Goal: Task Accomplishment & Management: Use online tool/utility

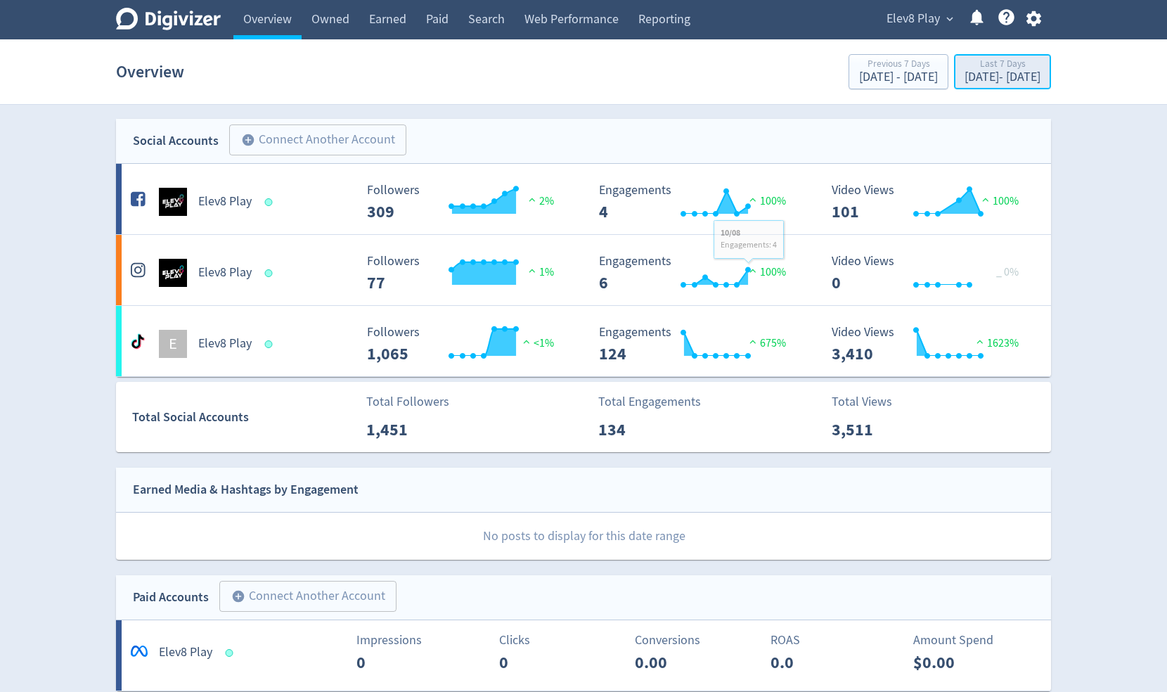
click at [849, 74] on div "[DATE] - [DATE]" at bounding box center [1003, 77] width 76 height 13
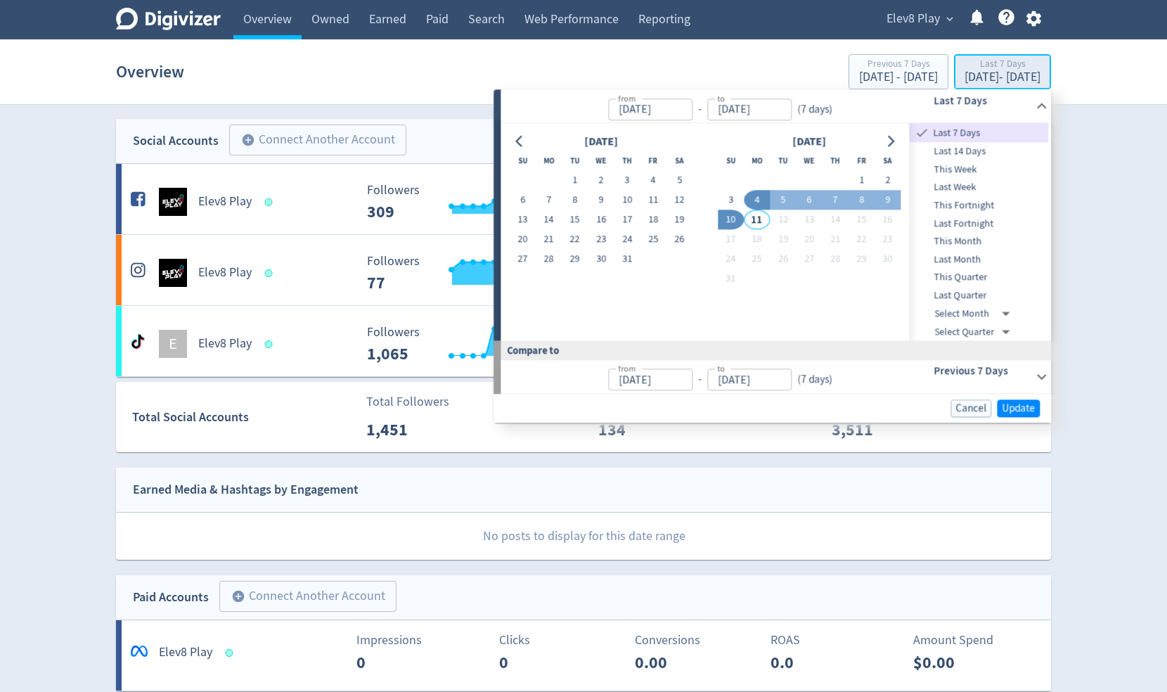
type input "[DATE]"
click at [849, 13] on span "Elev8 Play" at bounding box center [913, 19] width 53 height 22
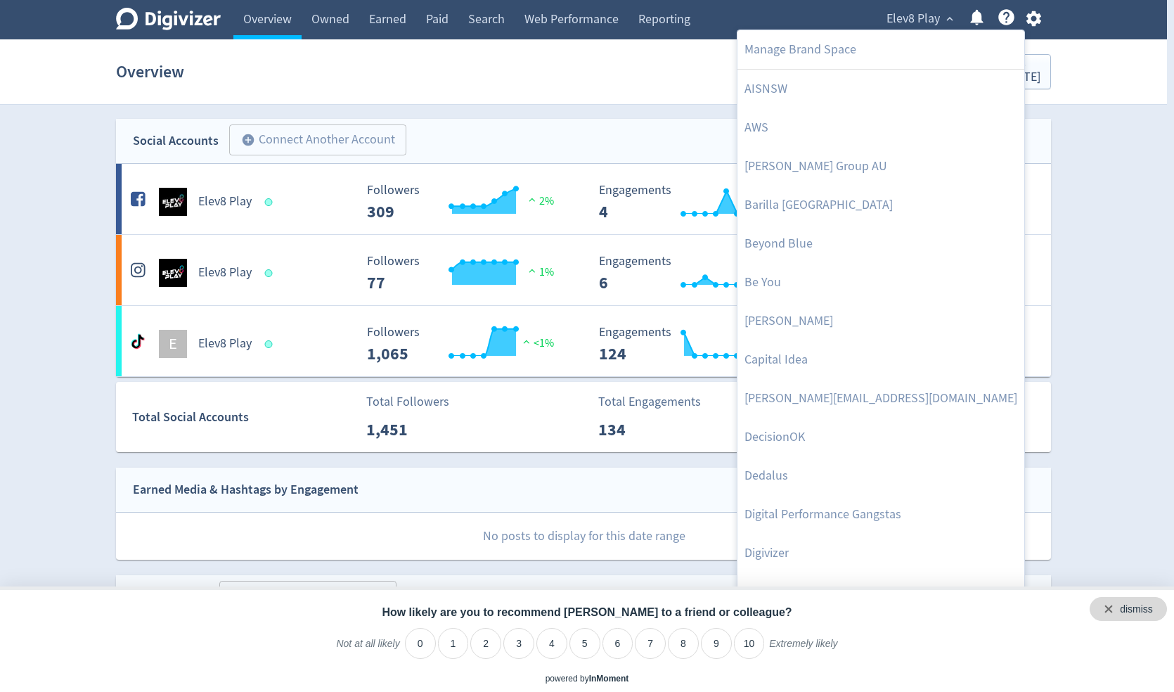
click at [849, 612] on div "dismiss" at bounding box center [1136, 610] width 33 height 14
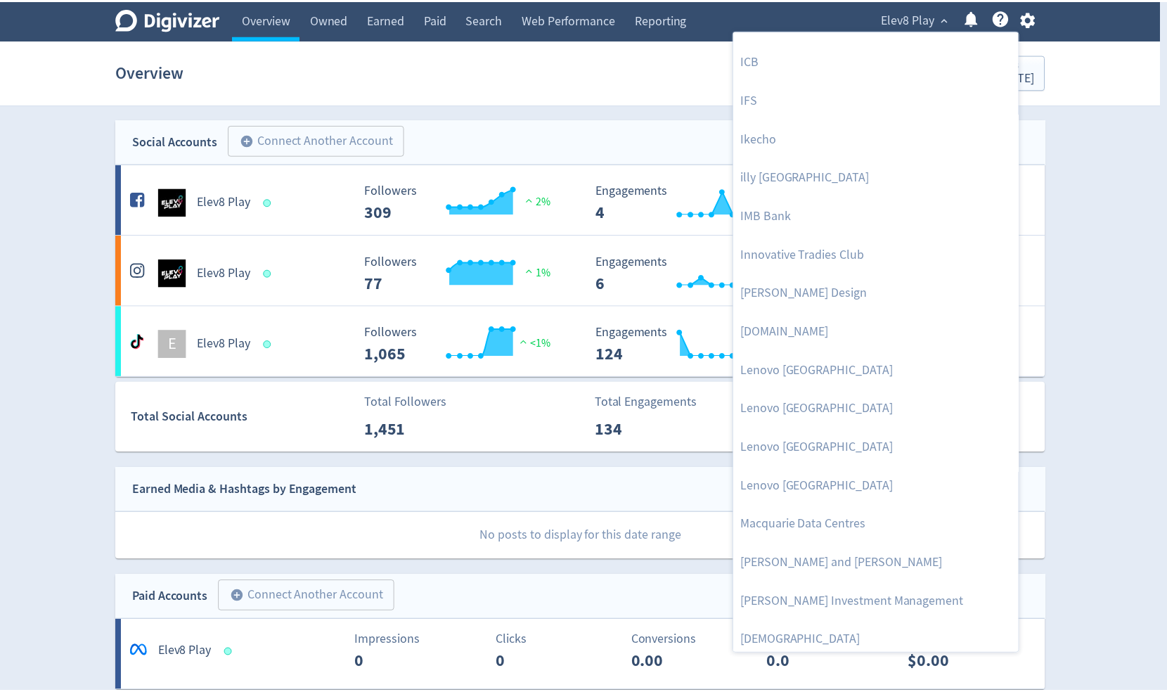
scroll to position [1125, 0]
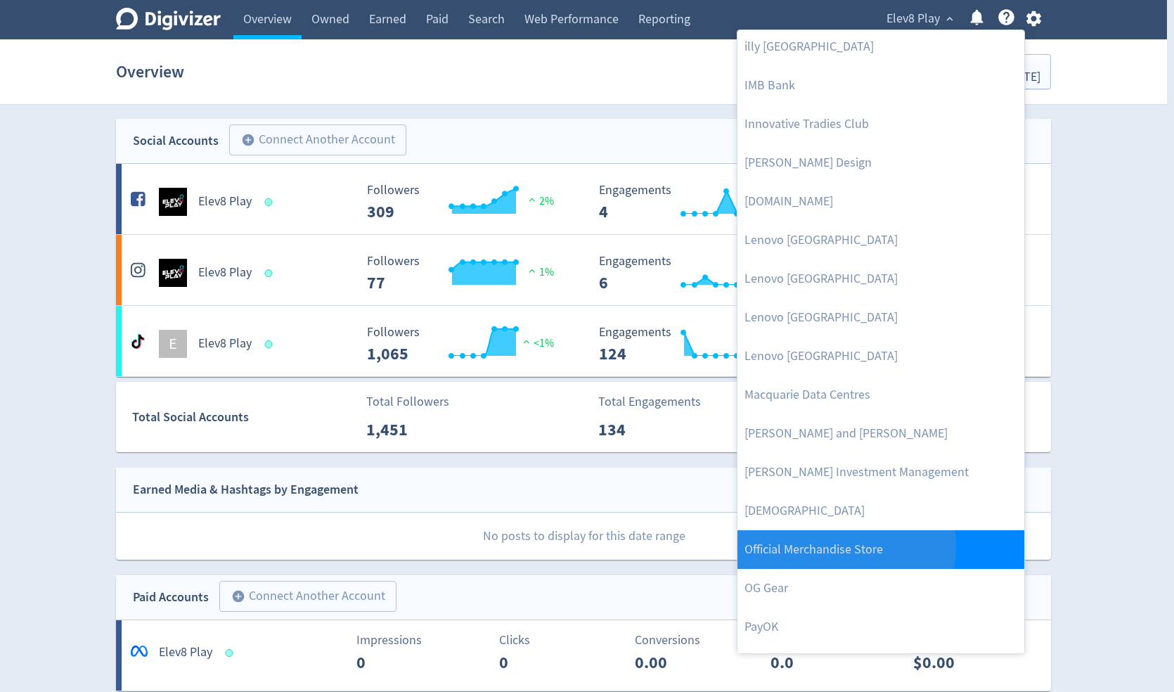
click at [820, 545] on link "Official Merchandise Store" at bounding box center [881, 549] width 287 height 39
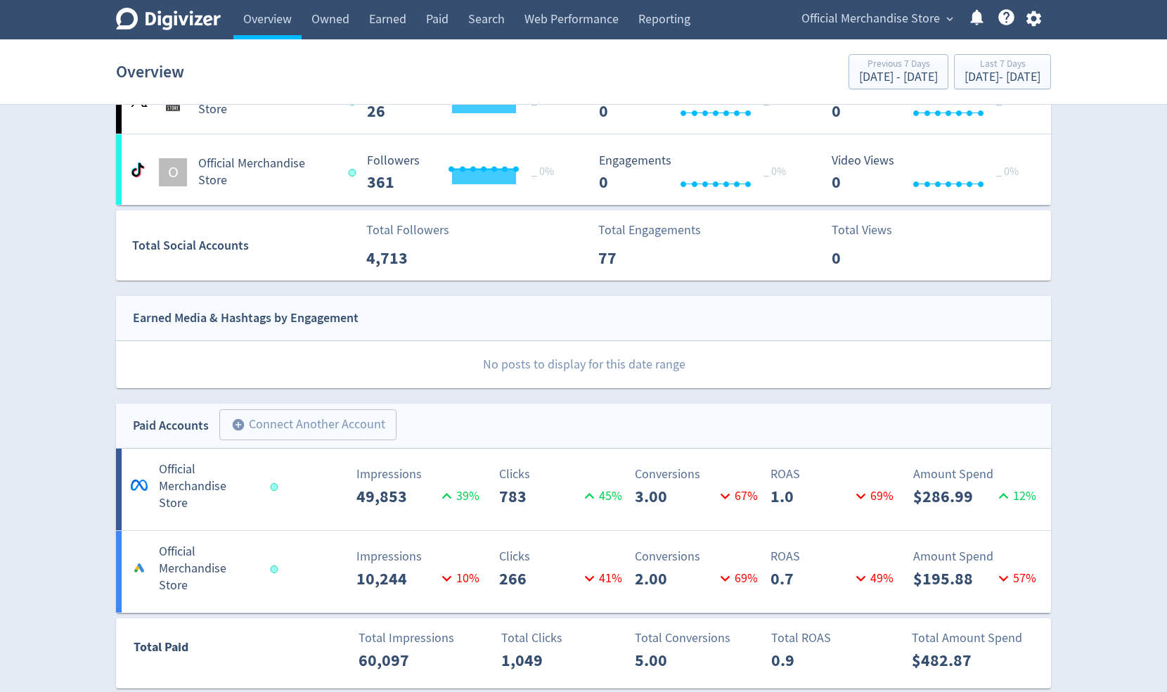
scroll to position [656, 0]
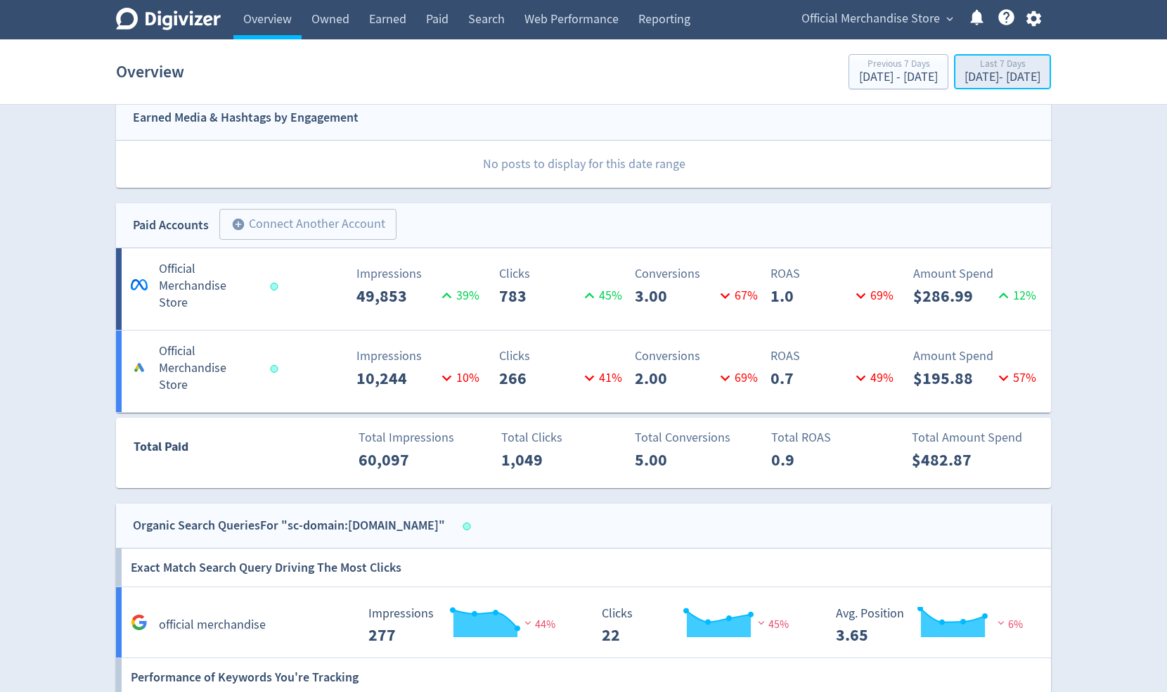
click at [849, 73] on div "[DATE] - [DATE]" at bounding box center [1003, 77] width 76 height 13
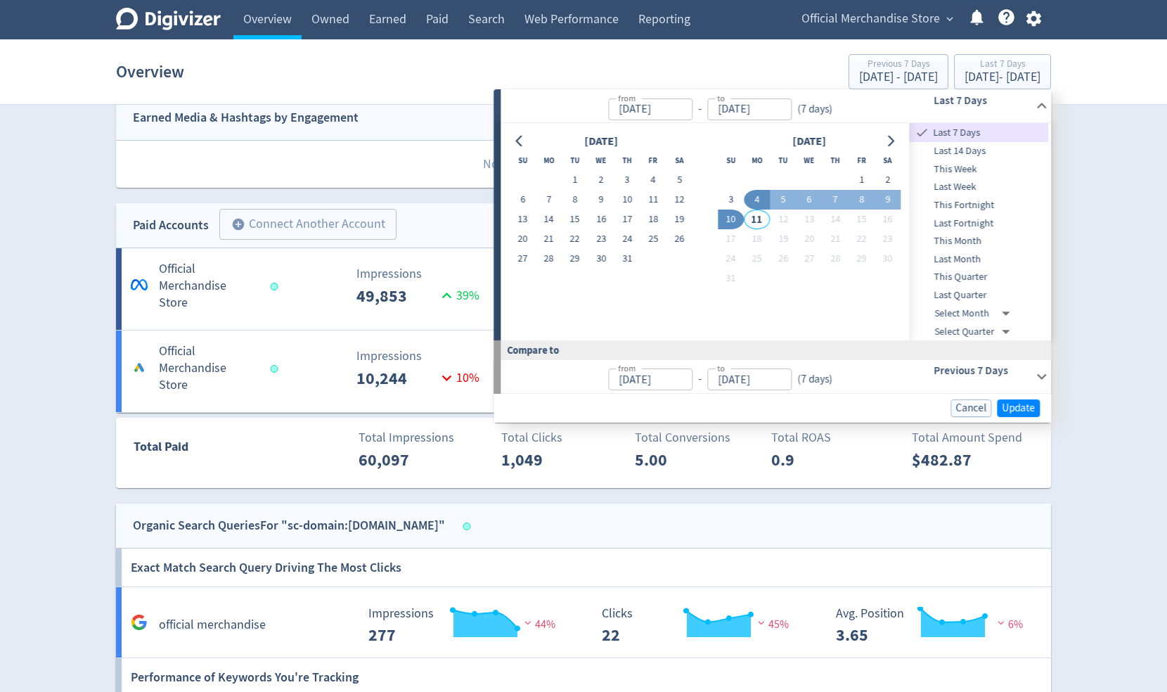
click at [849, 144] on span "Last 14 Days" at bounding box center [979, 150] width 139 height 15
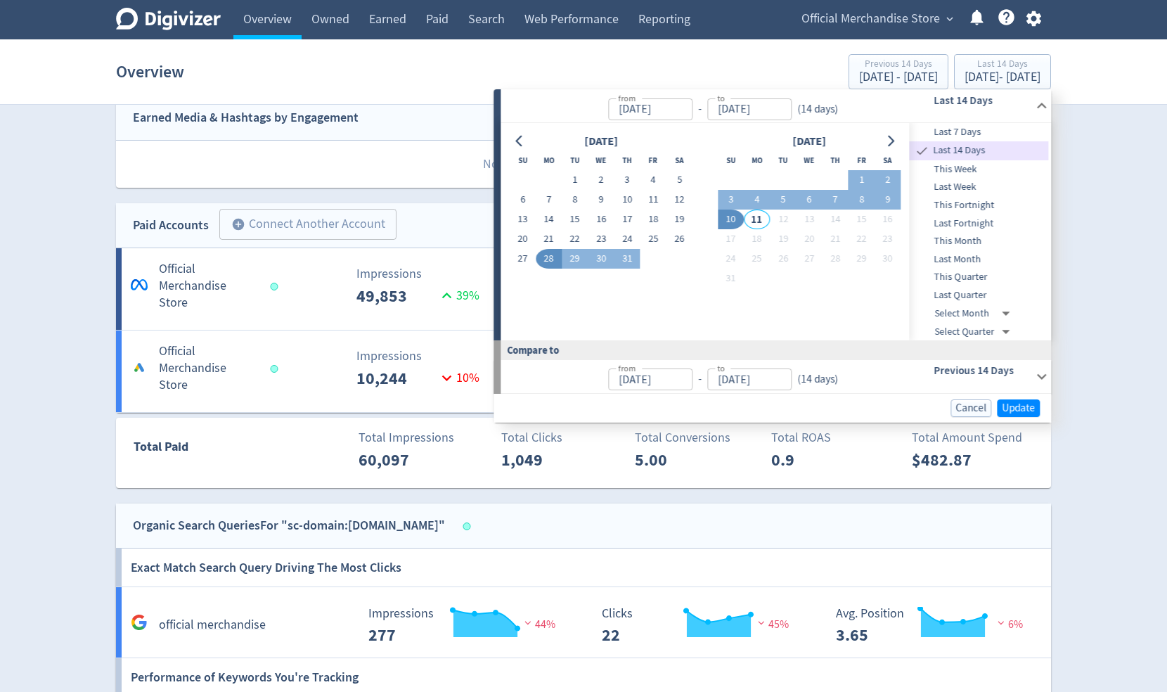
type input "[DATE]"
click at [849, 412] on span "Update" at bounding box center [1018, 408] width 33 height 11
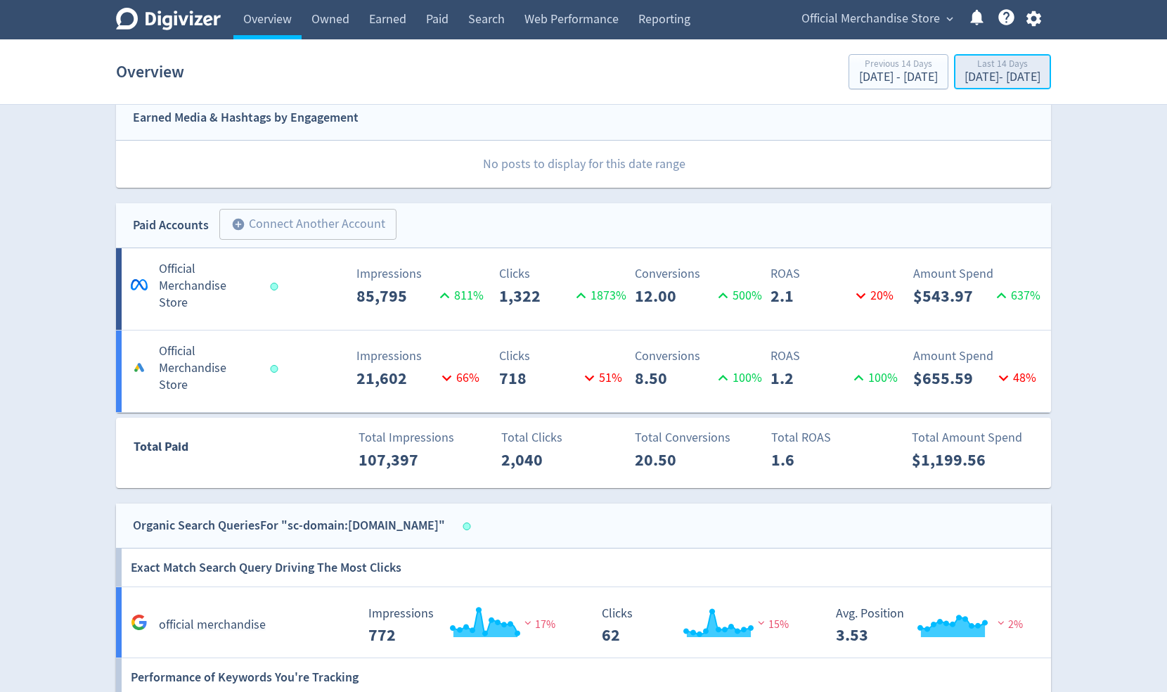
click at [849, 70] on div "Last 14 Days" at bounding box center [1003, 65] width 76 height 12
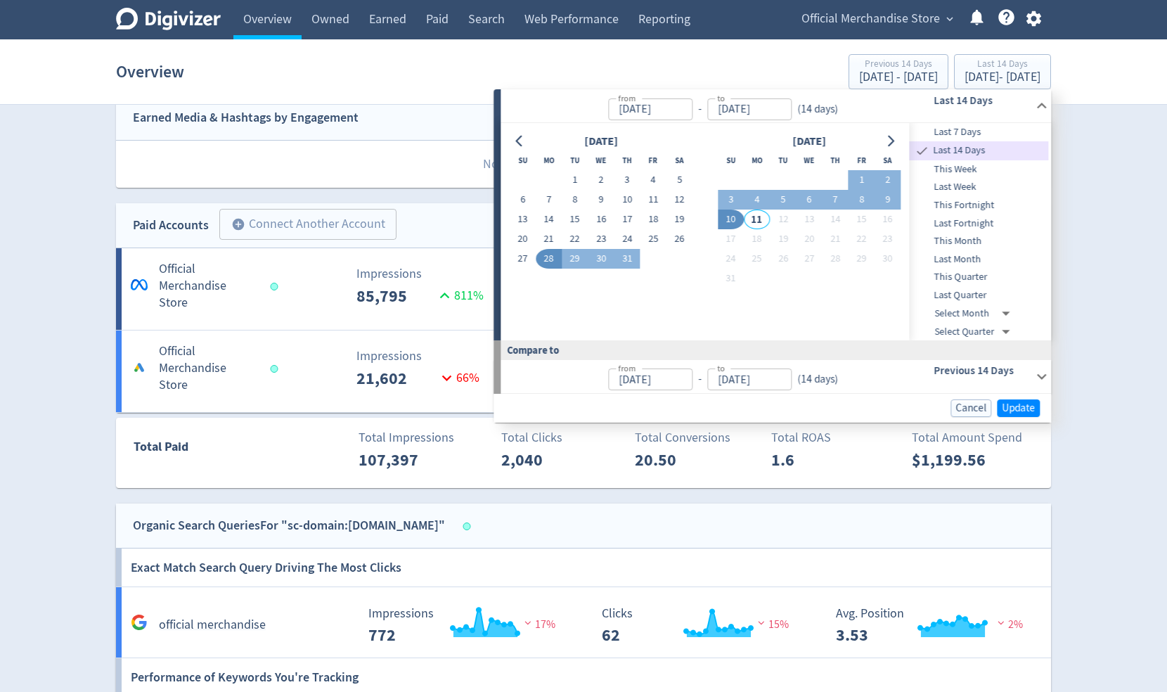
click at [849, 166] on span "This Week" at bounding box center [979, 169] width 139 height 15
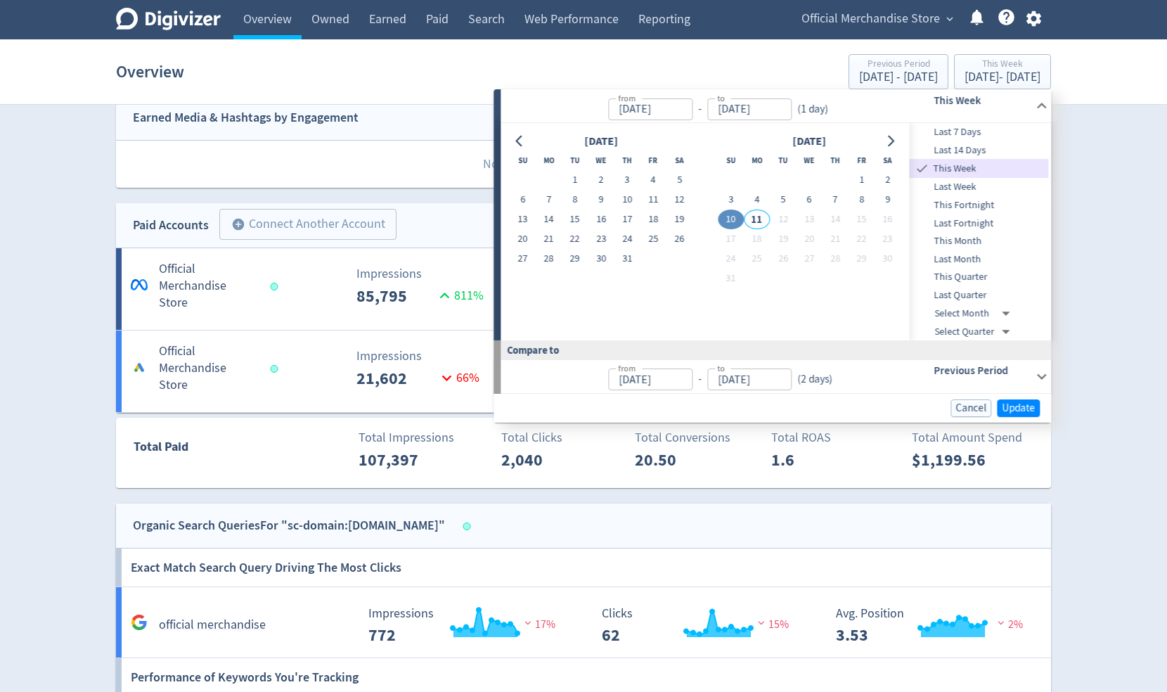
type input "[DATE]"
click at [849, 403] on span "Update" at bounding box center [1018, 408] width 33 height 11
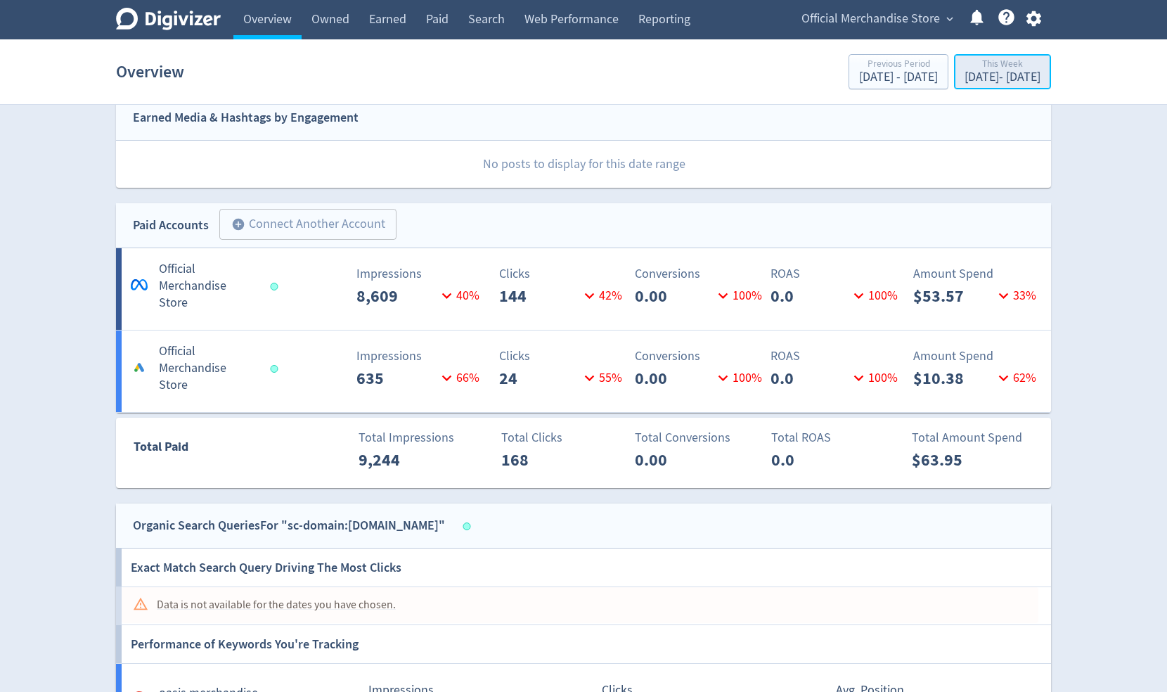
click at [849, 82] on div "[DATE] - [DATE]" at bounding box center [1003, 77] width 76 height 13
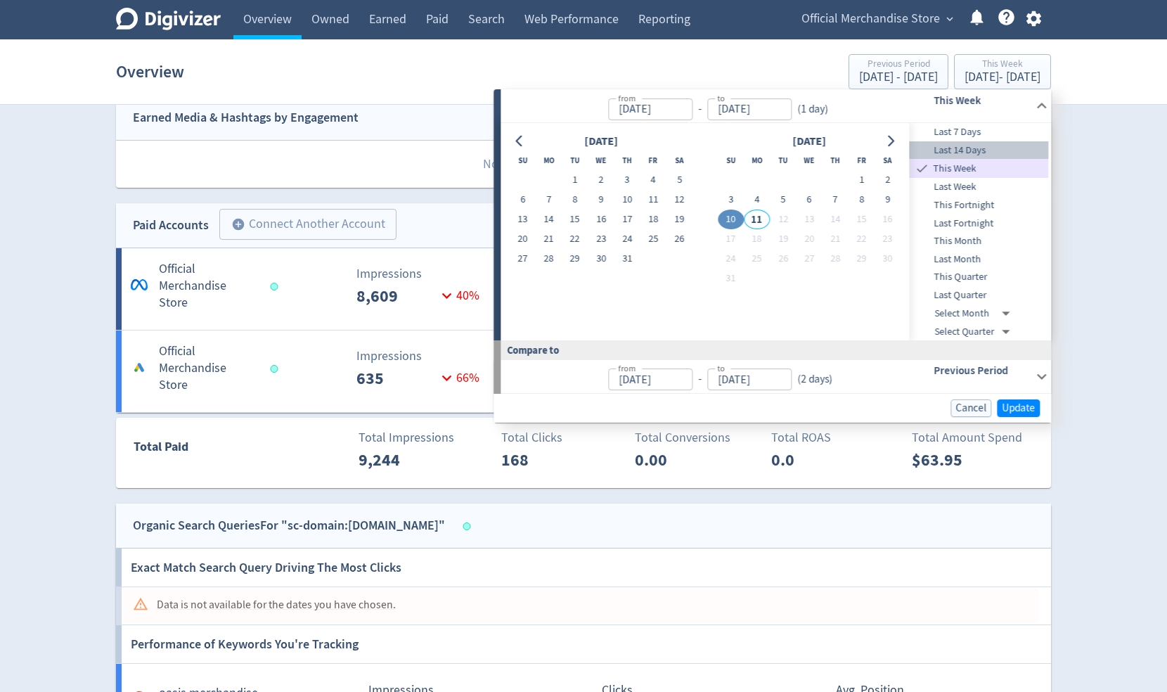
click at [849, 148] on span "Last 14 Days" at bounding box center [979, 150] width 139 height 15
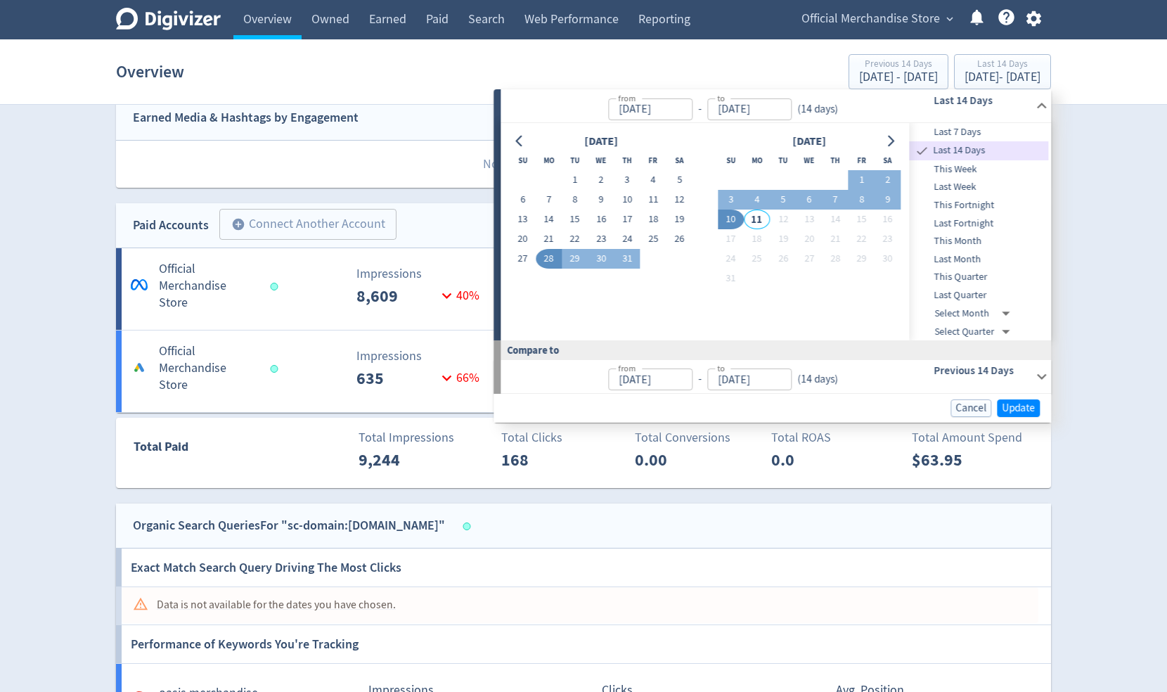
type input "[DATE]"
click at [849, 405] on span "Update" at bounding box center [1018, 408] width 33 height 11
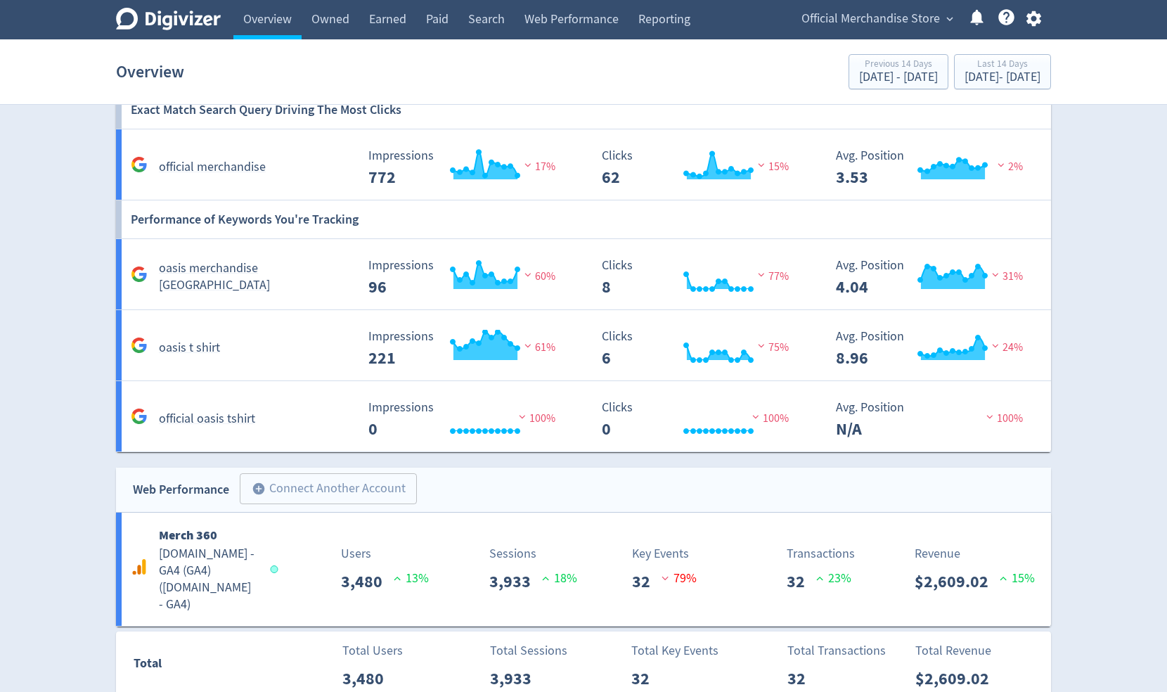
scroll to position [1159, 0]
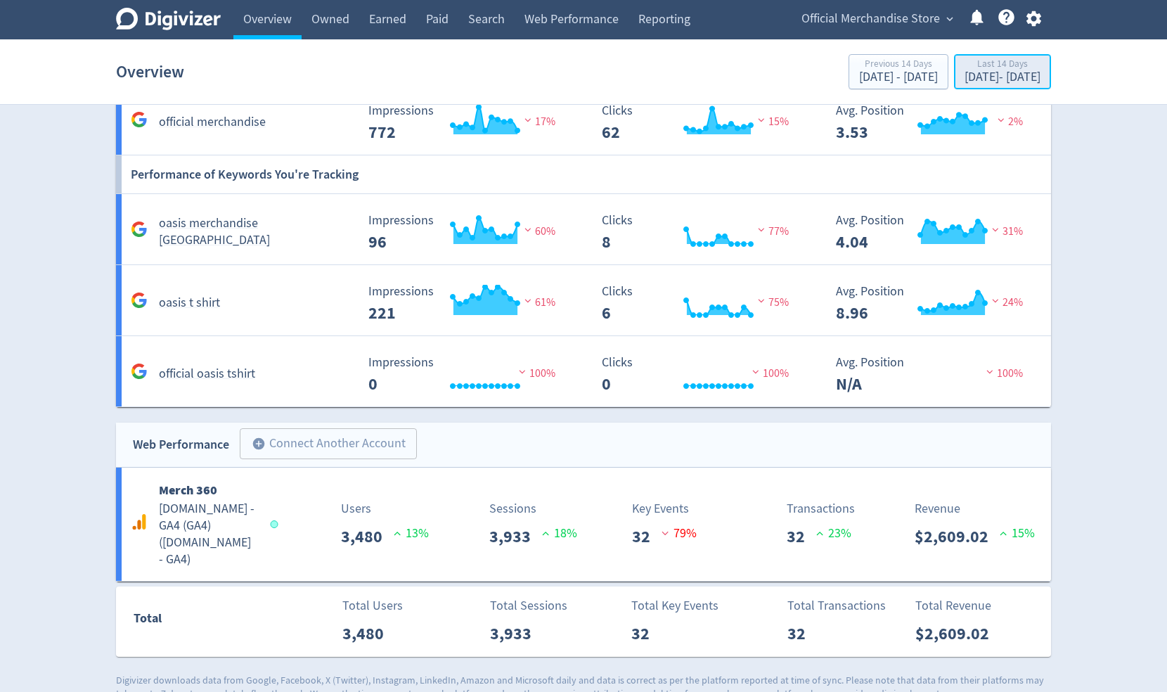
click at [849, 84] on div "Last 14 Days [DATE] - [DATE]" at bounding box center [1002, 72] width 89 height 29
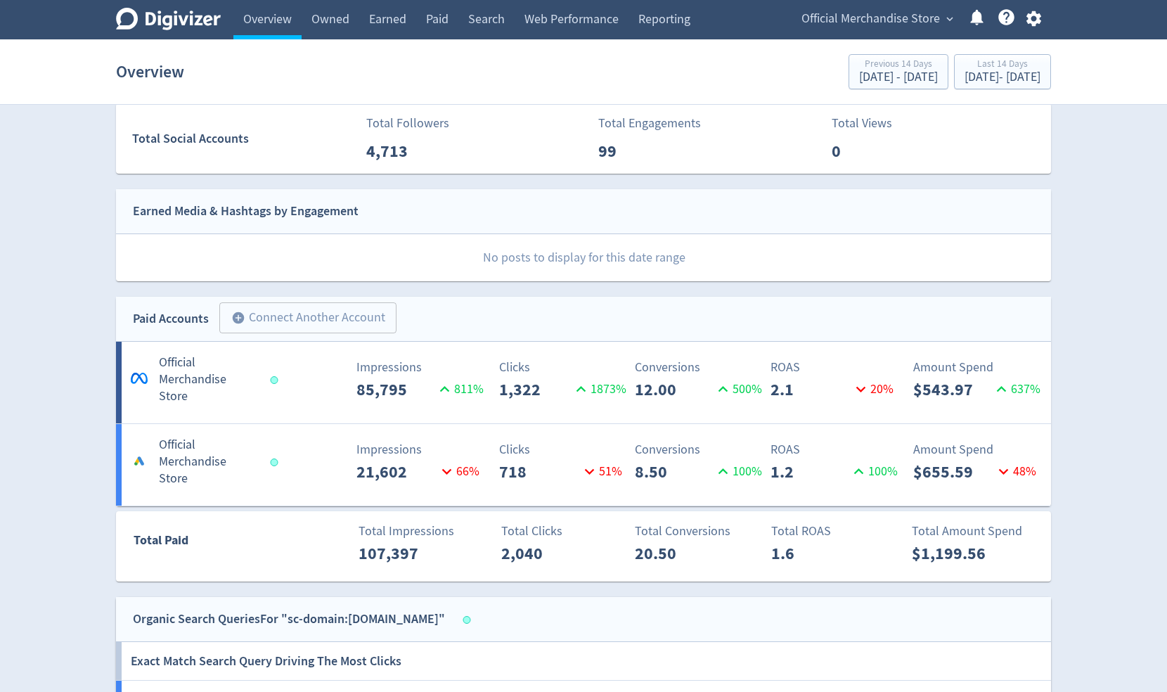
scroll to position [890, 0]
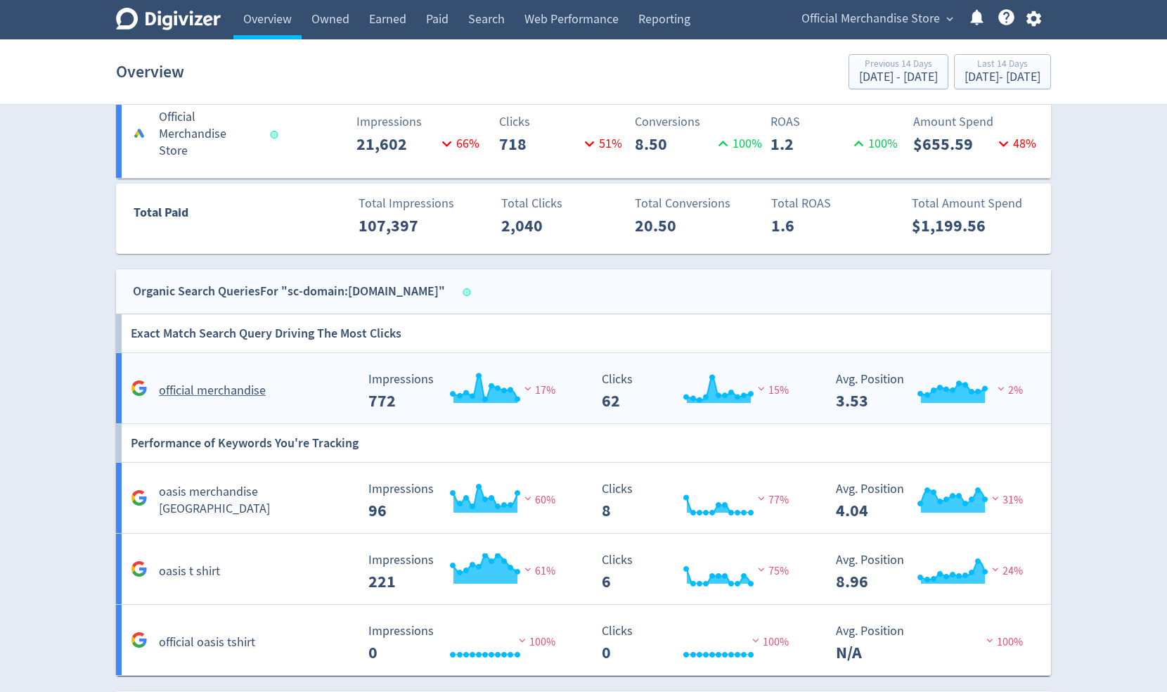
click at [221, 382] on h5 "official merchandise" at bounding box center [212, 390] width 107 height 17
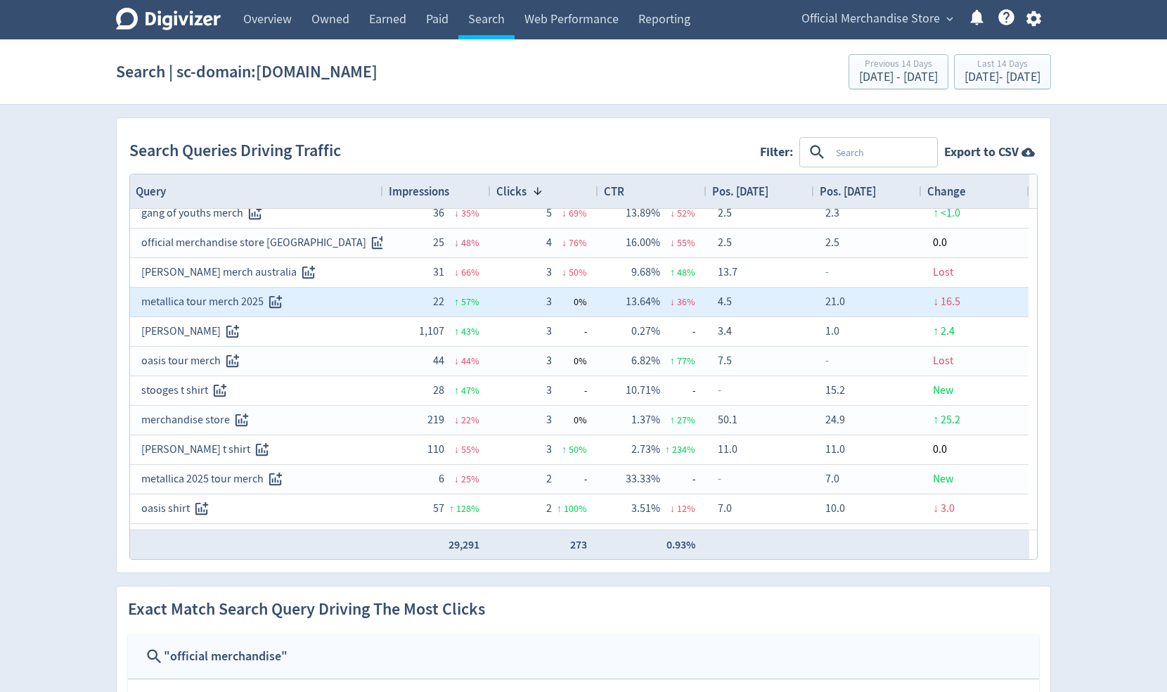
scroll to position [281, 0]
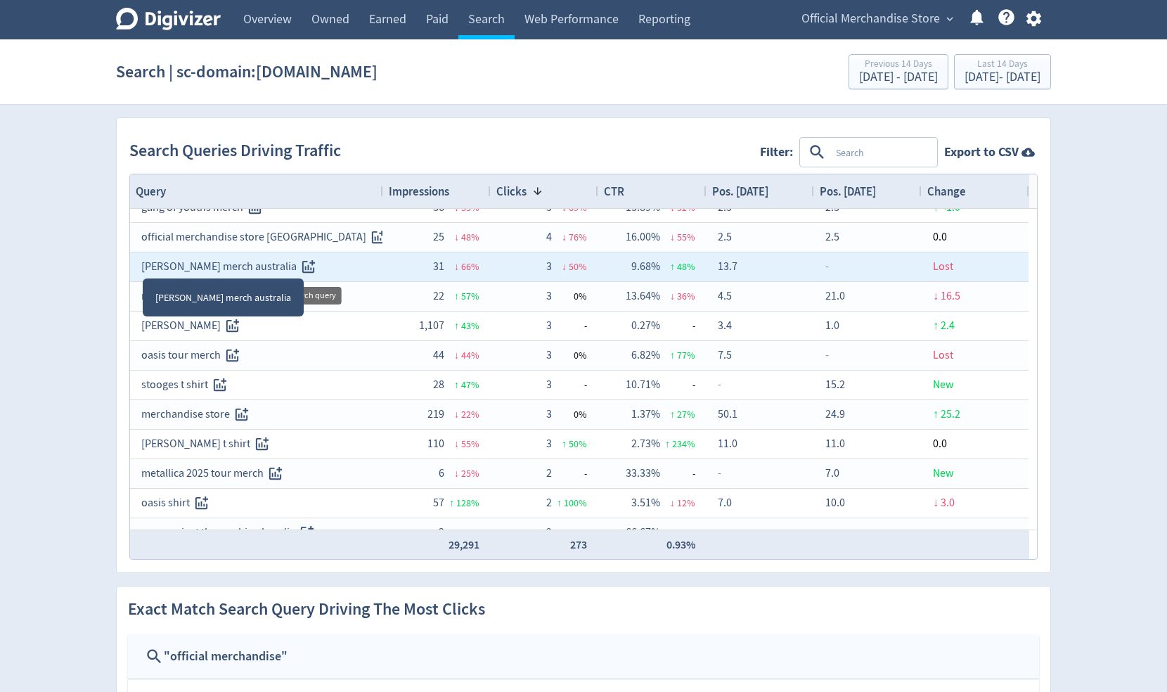
click at [300, 262] on icon "Track this search query" at bounding box center [308, 267] width 16 height 16
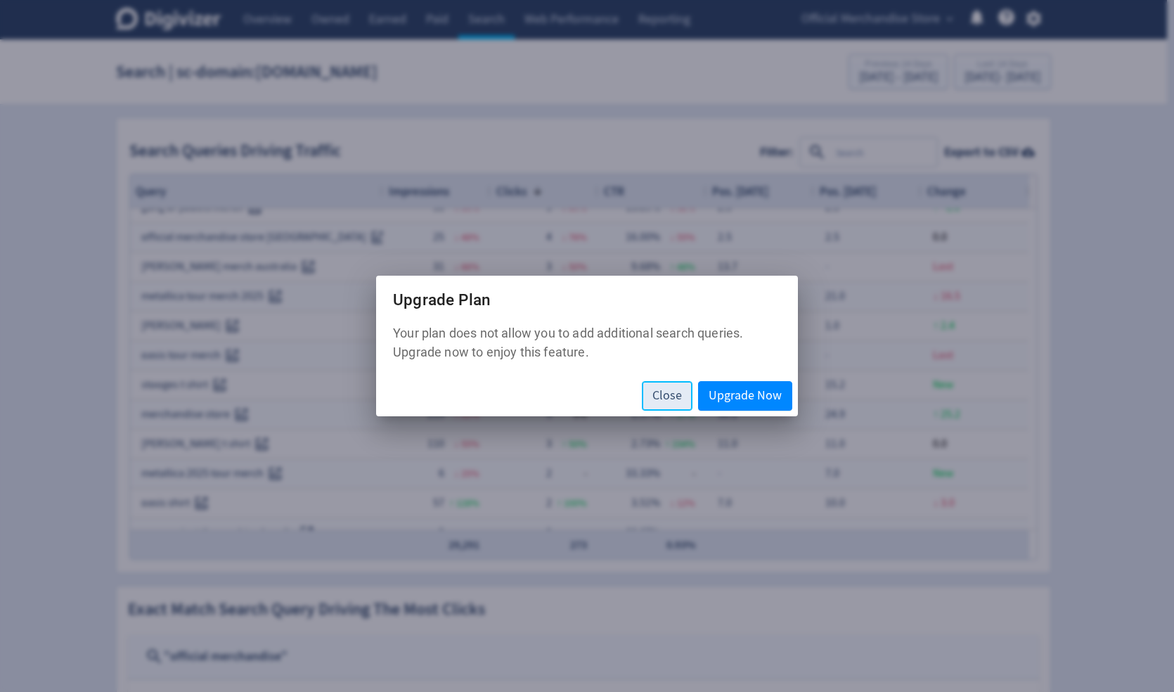
click at [661, 399] on span "Close" at bounding box center [667, 395] width 30 height 13
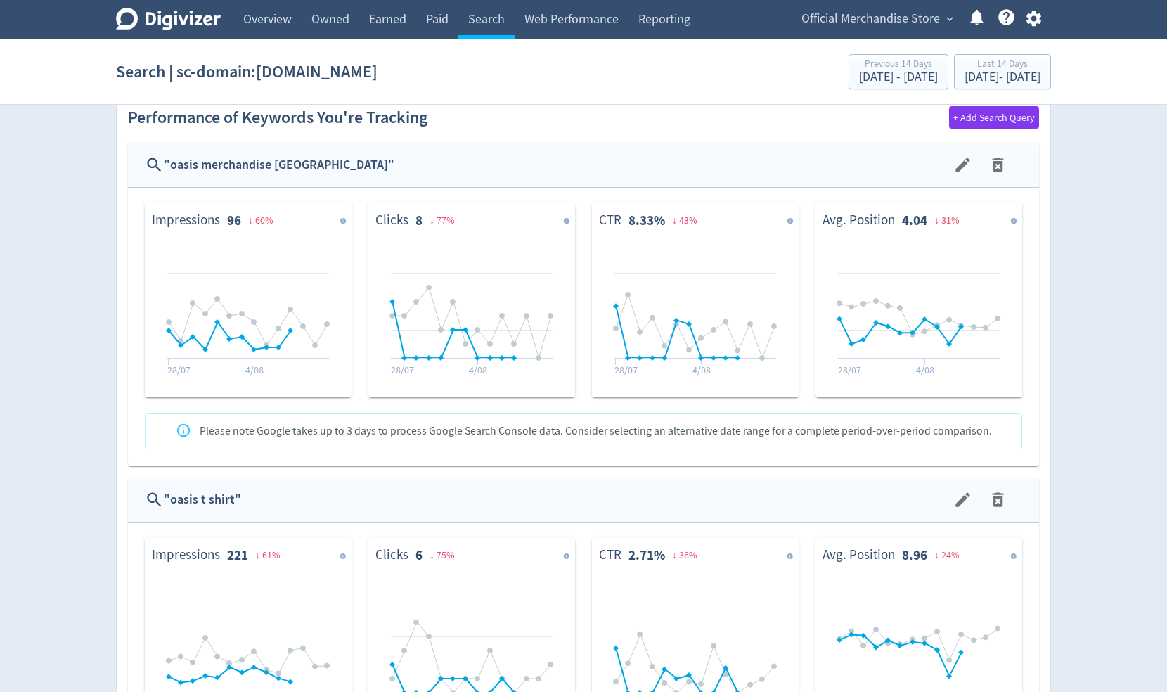
scroll to position [890, 0]
click at [849, 160] on icon "menu" at bounding box center [962, 162] width 14 height 14
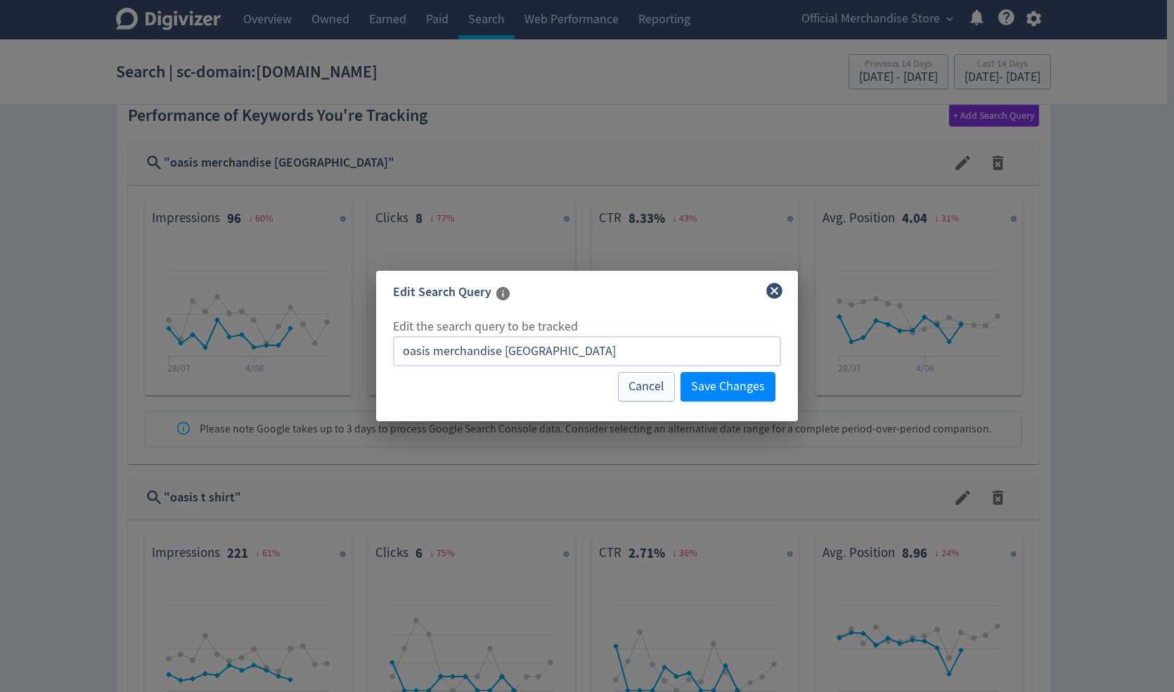
click at [535, 350] on input "oasis merchandise [GEOGRAPHIC_DATA]" at bounding box center [587, 351] width 388 height 30
type input "oasis merchandise"
click at [732, 382] on span "Save Changes" at bounding box center [728, 386] width 74 height 13
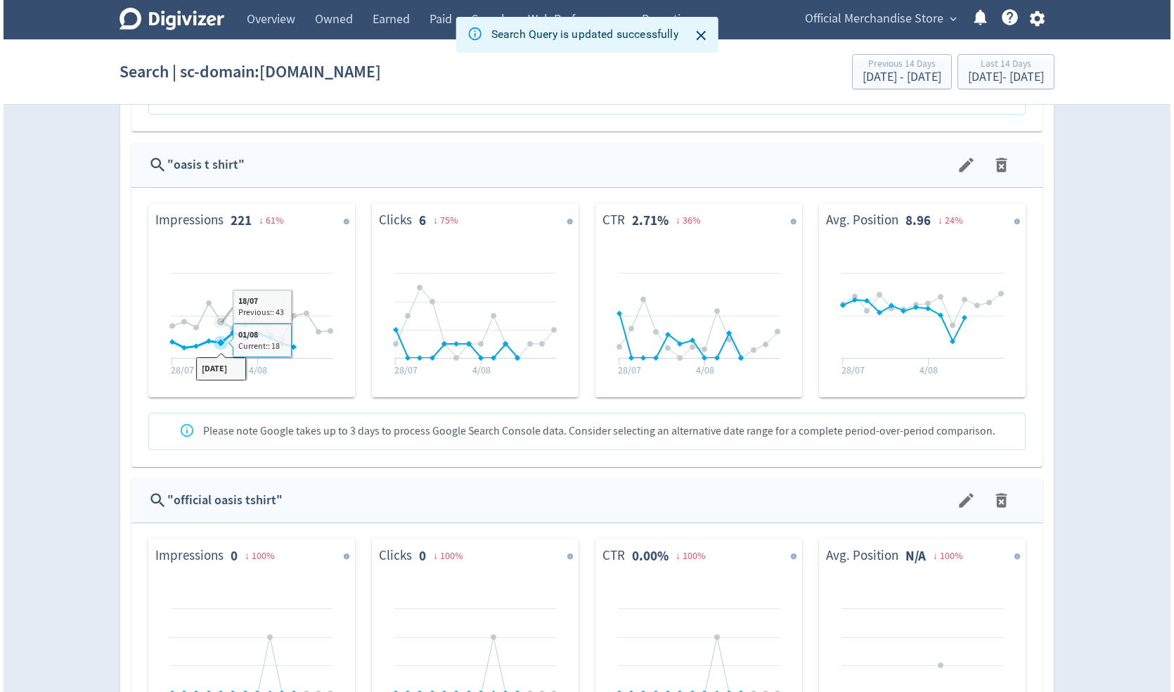
scroll to position [1359, 0]
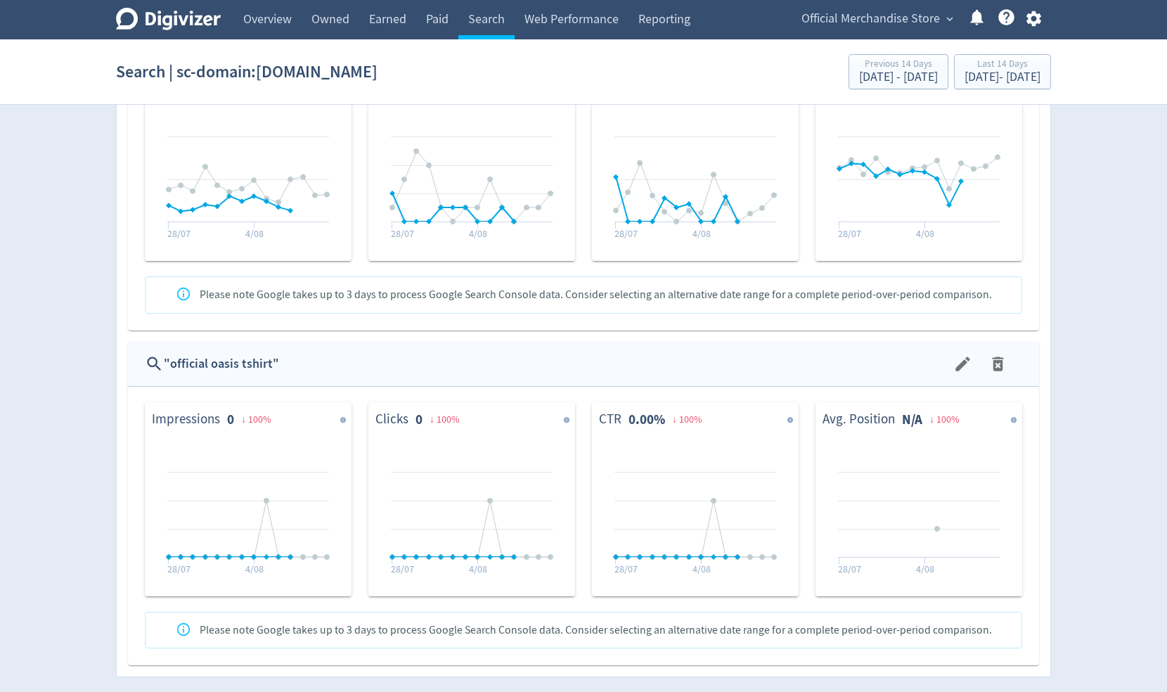
click at [849, 360] on icon "menu" at bounding box center [962, 363] width 19 height 19
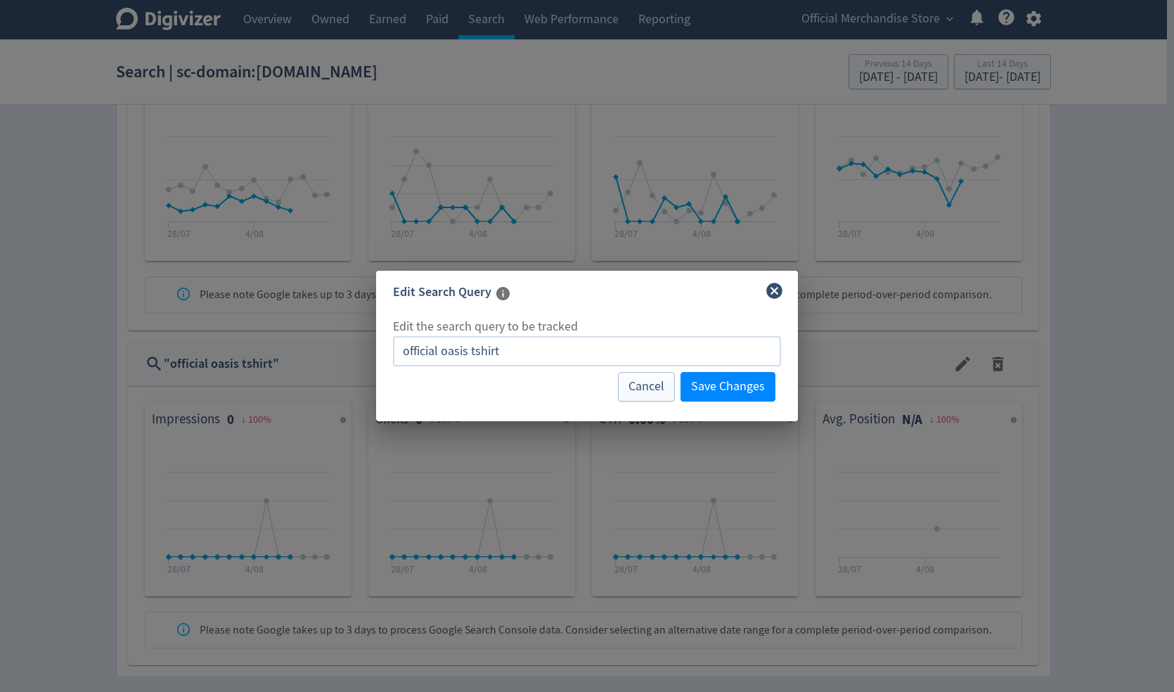
click at [420, 352] on input "official oasis tshirt" at bounding box center [587, 351] width 388 height 30
click at [413, 352] on input "official oasis tshirt" at bounding box center [587, 351] width 388 height 30
type input "oasis tshirt"
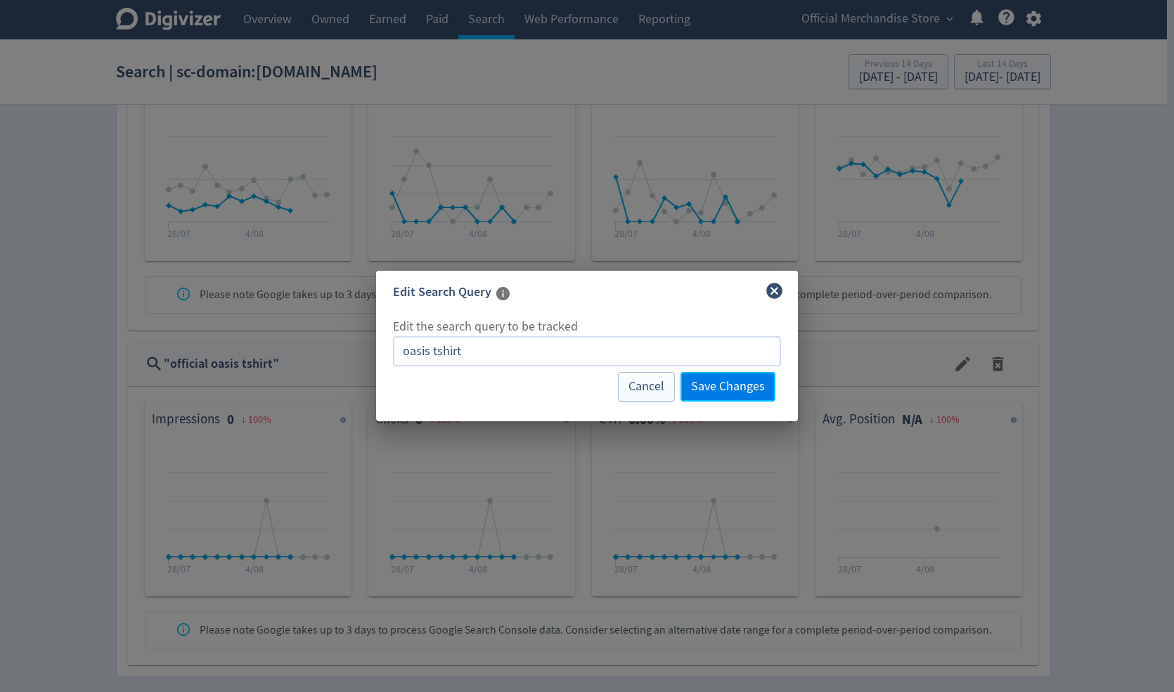
click at [730, 392] on span "Save Changes" at bounding box center [728, 386] width 74 height 13
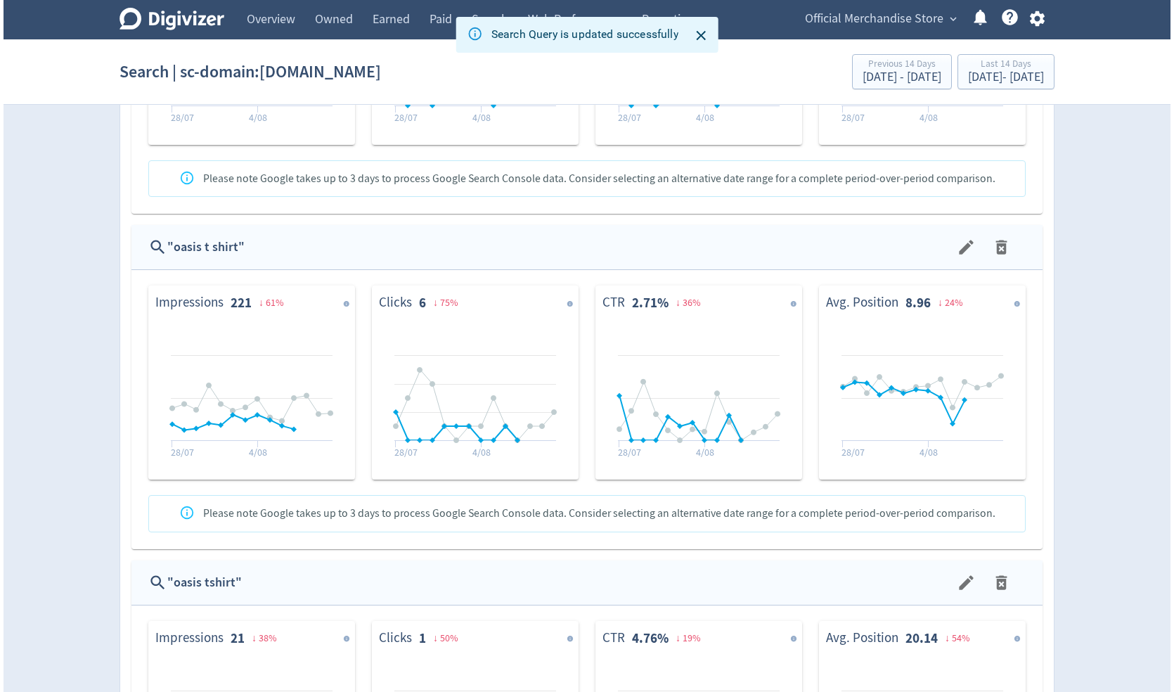
scroll to position [1140, 0]
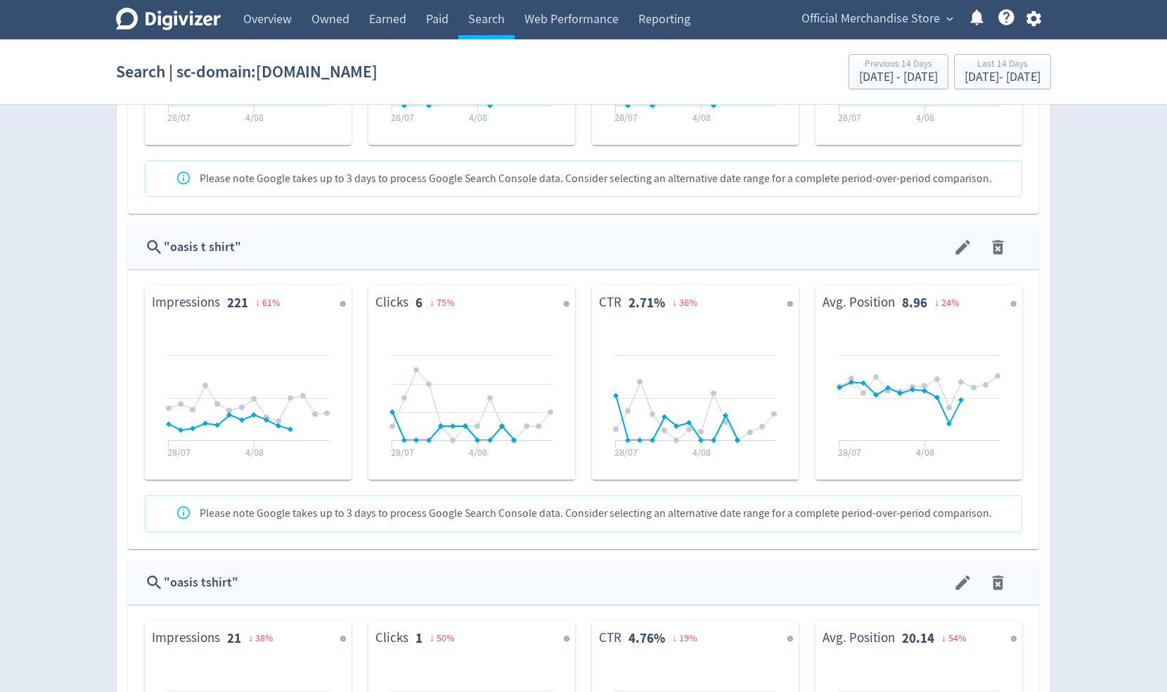
click at [849, 583] on icon "menu" at bounding box center [998, 582] width 11 height 14
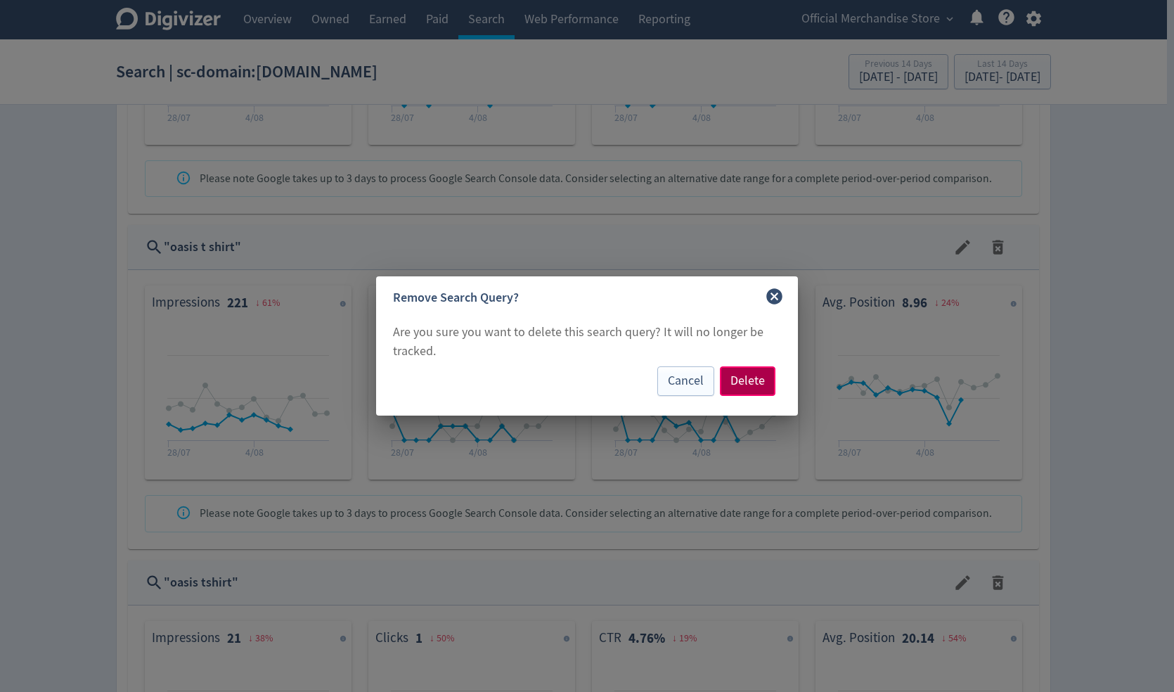
click at [745, 380] on span "Delete" at bounding box center [747, 381] width 34 height 13
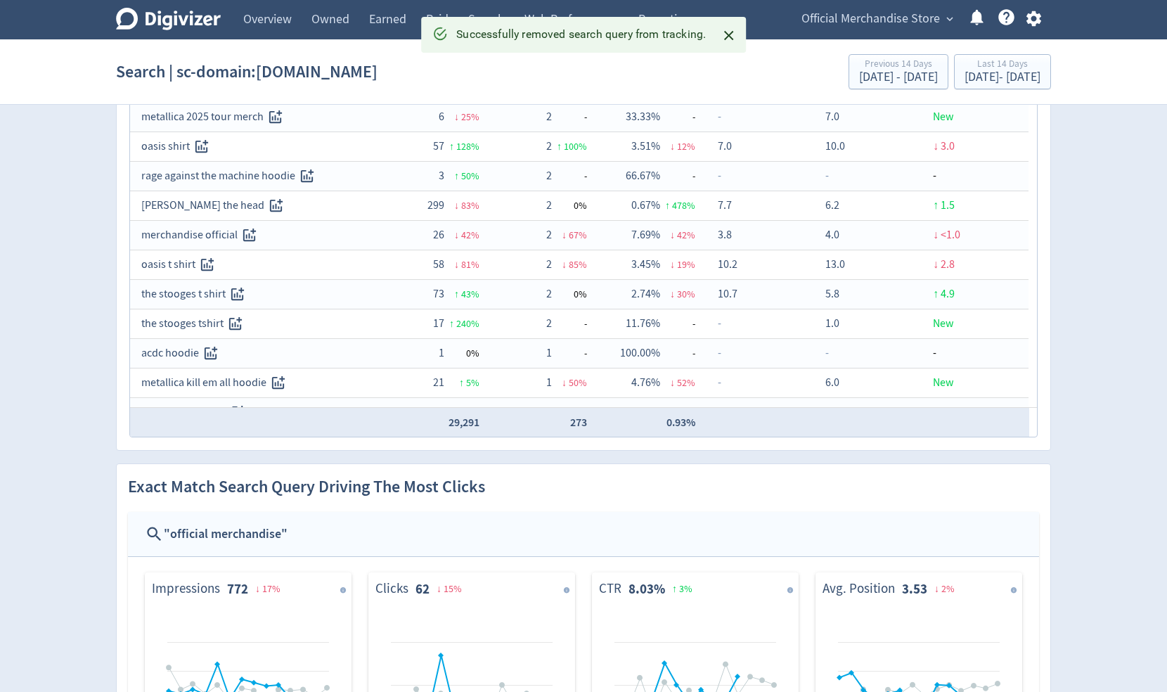
scroll to position [0, 0]
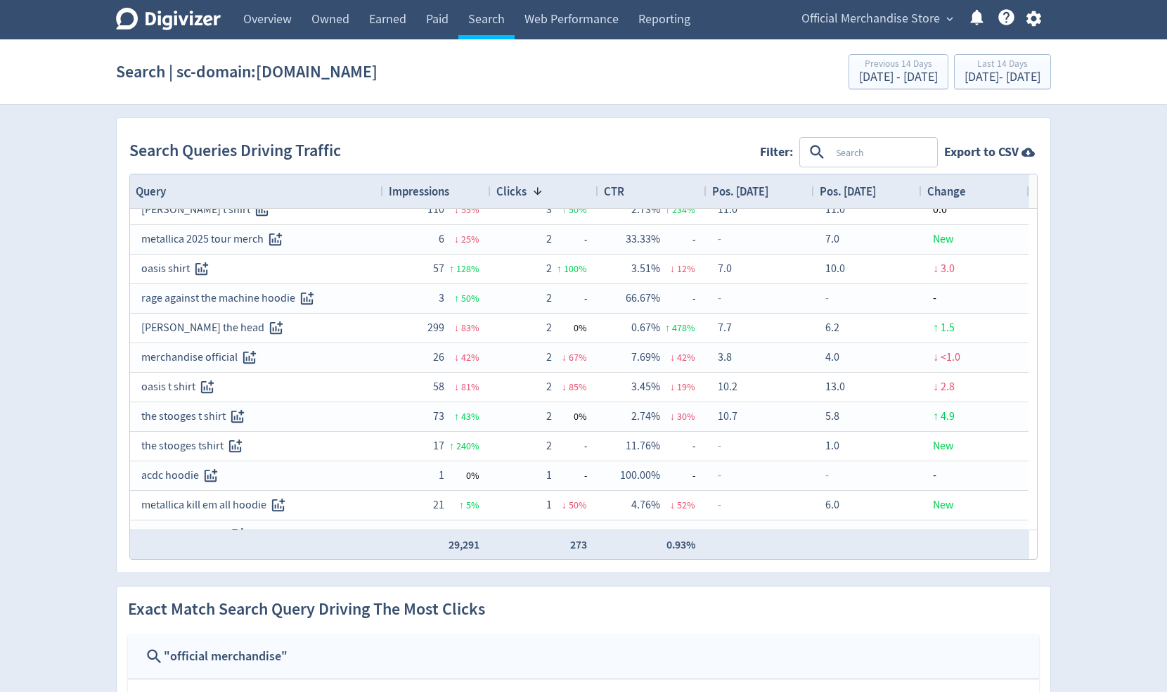
click at [849, 149] on textarea at bounding box center [882, 152] width 105 height 26
type textarea "metal"
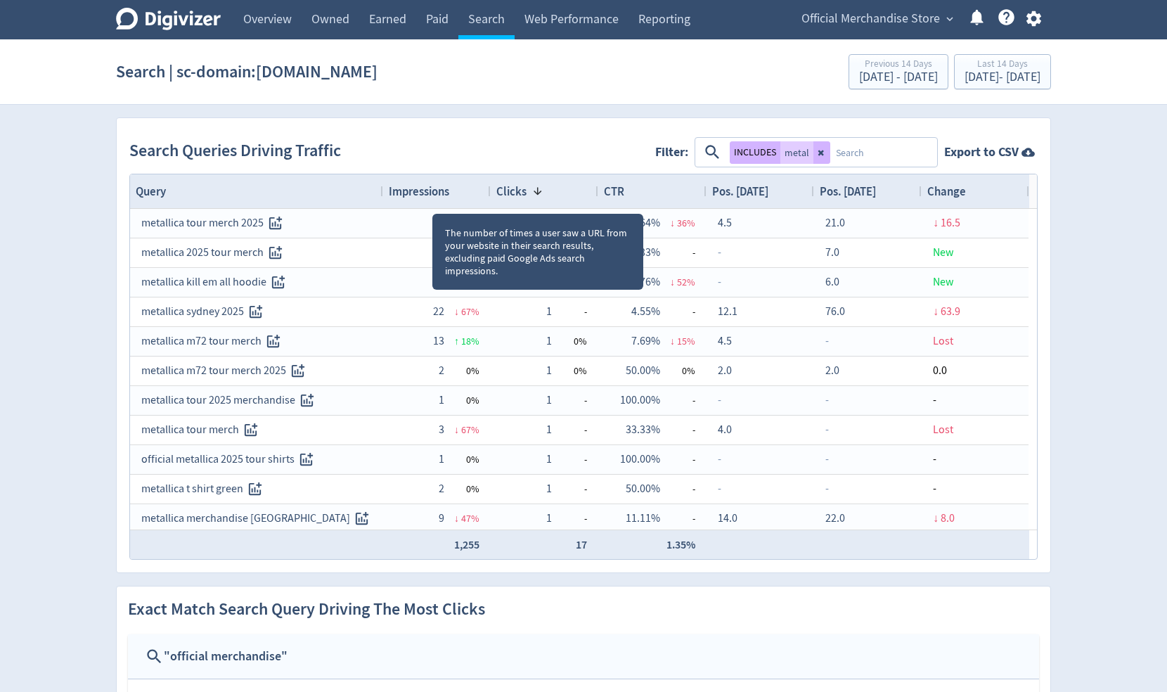
click at [433, 191] on span "Impressions" at bounding box center [419, 190] width 60 height 15
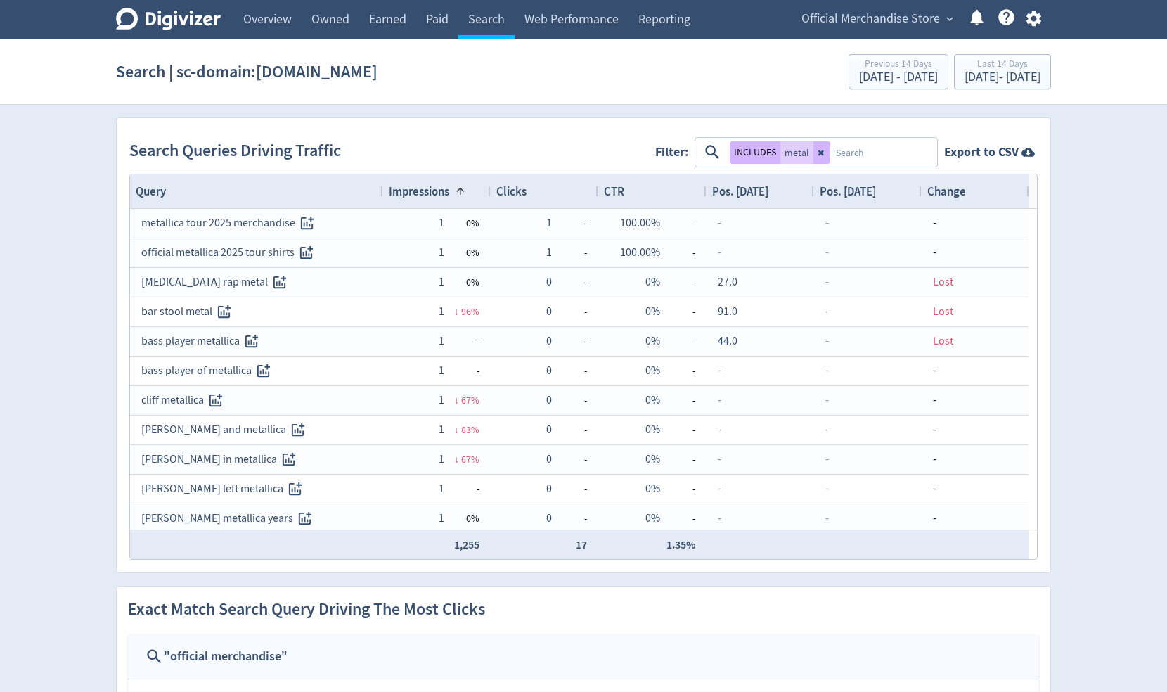
click at [429, 188] on span "Impressions" at bounding box center [419, 190] width 60 height 15
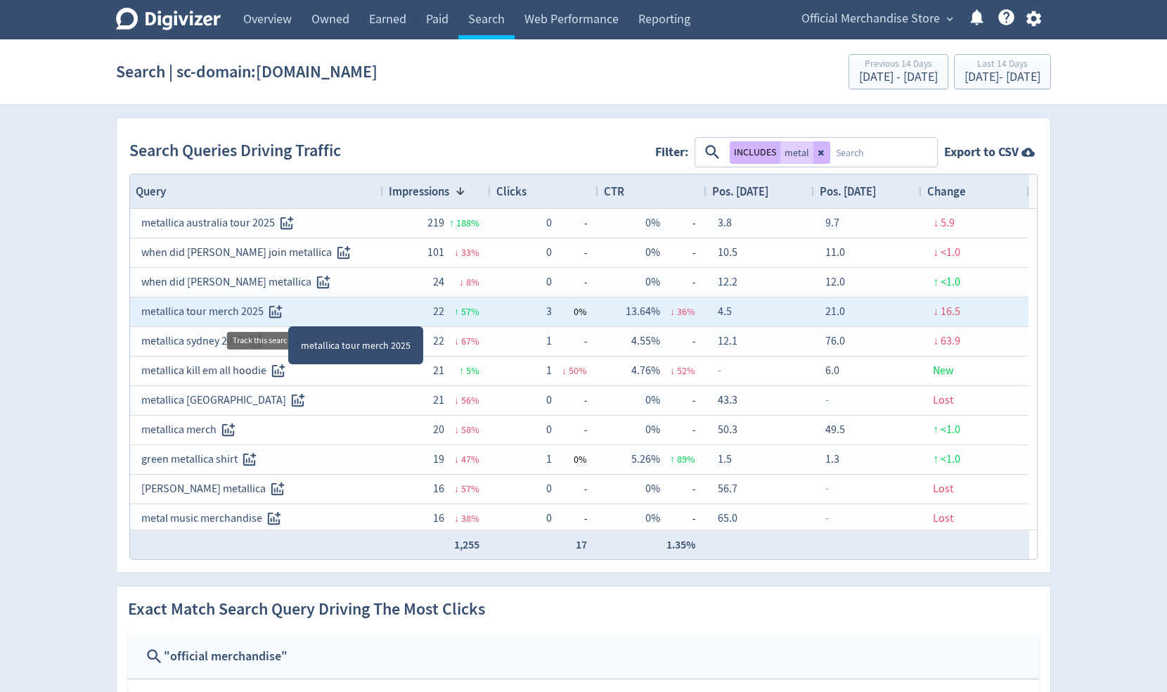
click at [271, 309] on icon "Track this search query" at bounding box center [275, 312] width 16 height 16
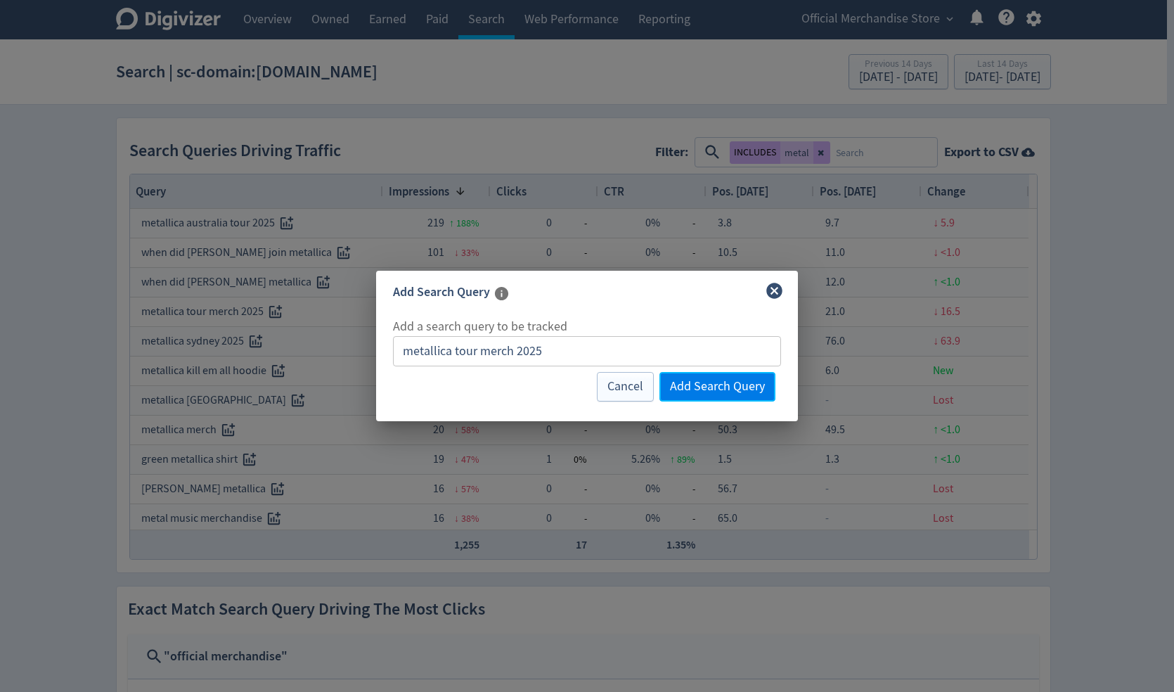
click at [727, 389] on span "Add Search Query" at bounding box center [717, 386] width 95 height 13
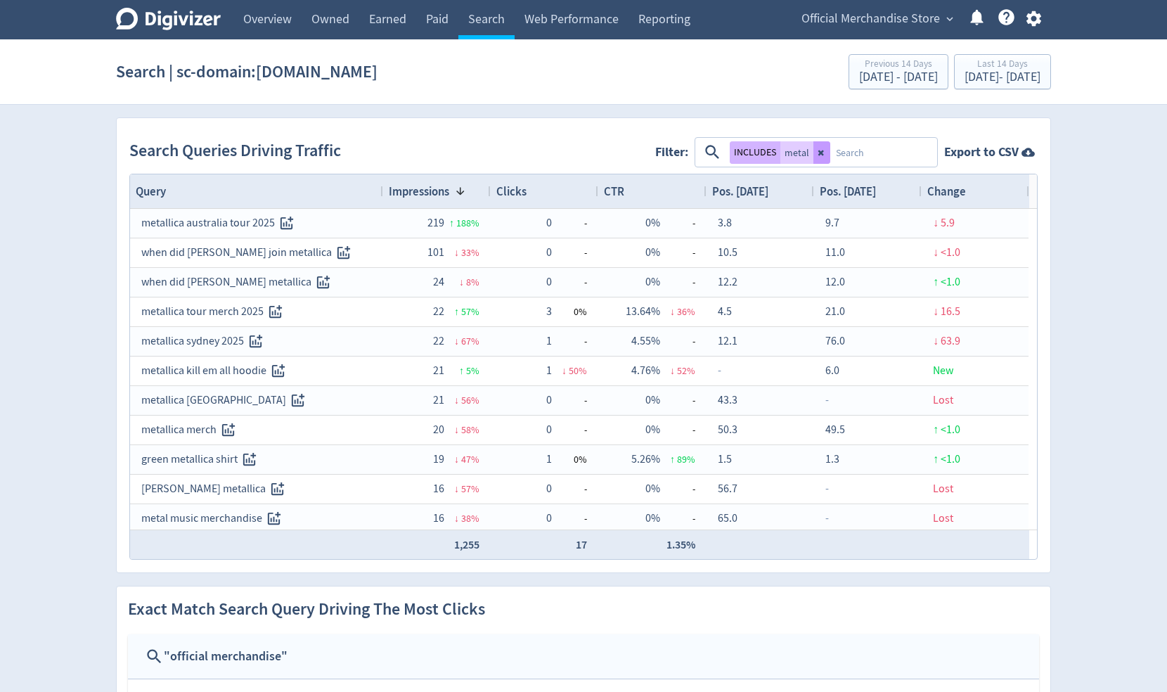
click at [824, 150] on icon at bounding box center [821, 153] width 6 height 6
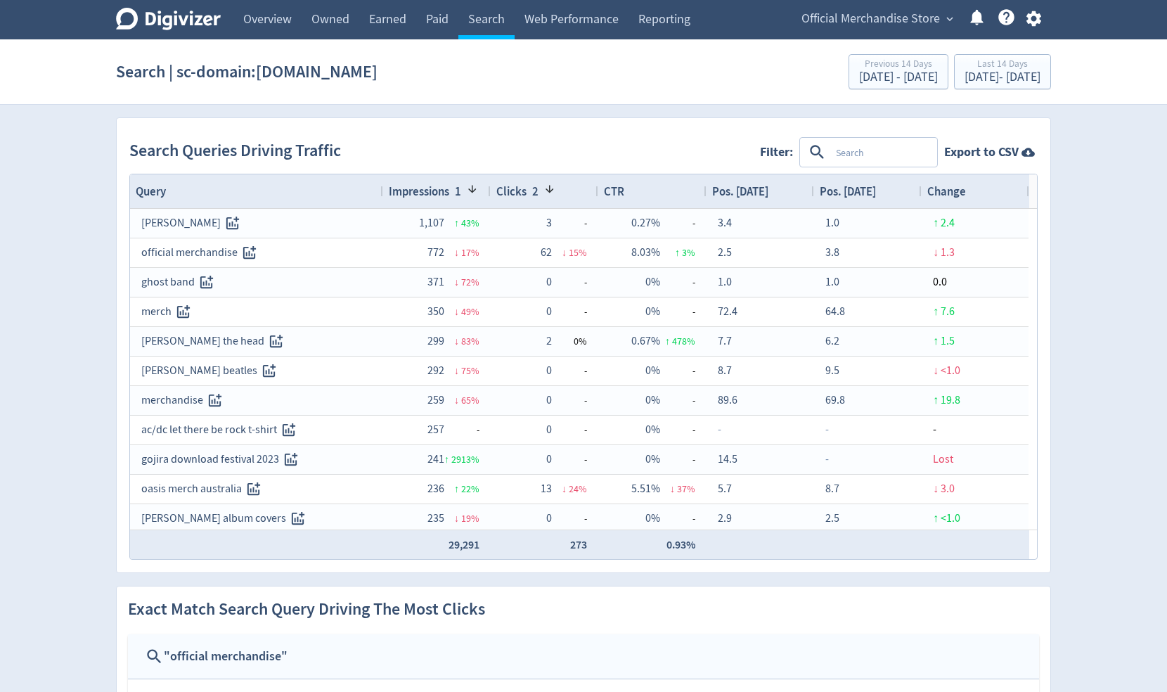
click at [849, 152] on textarea at bounding box center [882, 152] width 105 height 26
type textarea "ac"
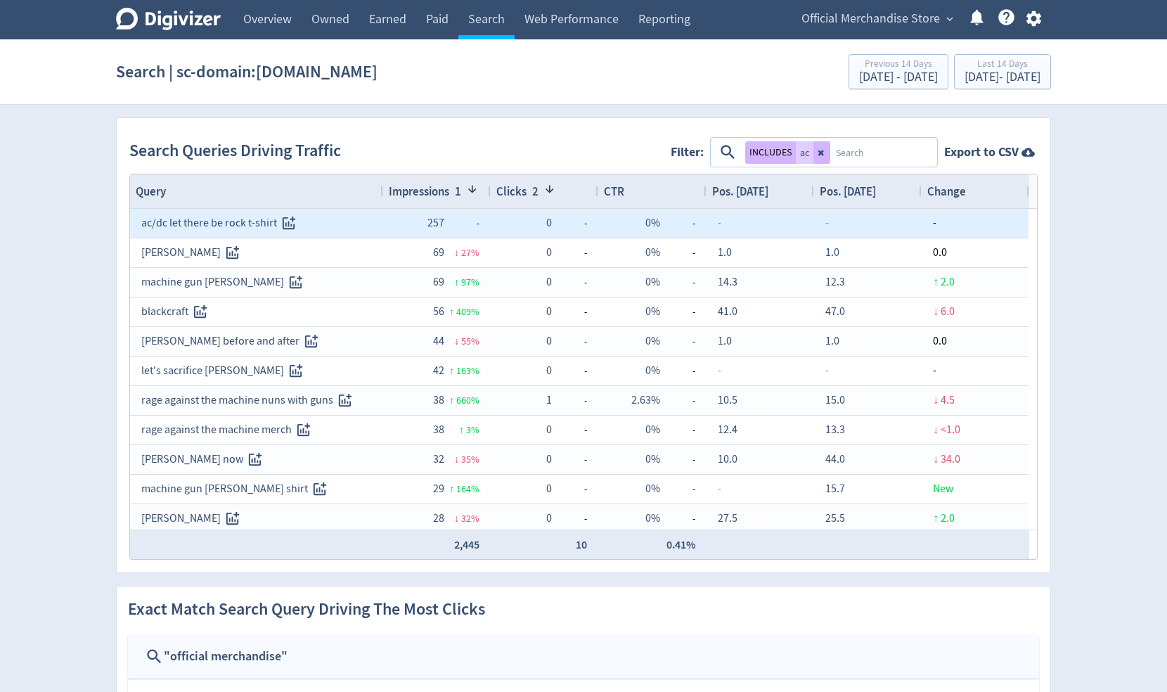
drag, startPoint x: 139, startPoint y: 221, endPoint x: 273, endPoint y: 224, distance: 133.6
click at [273, 224] on div "ac/dc let there be rock t-shirt" at bounding box center [256, 223] width 253 height 29
click at [286, 221] on icon "Track this search query" at bounding box center [289, 223] width 13 height 13
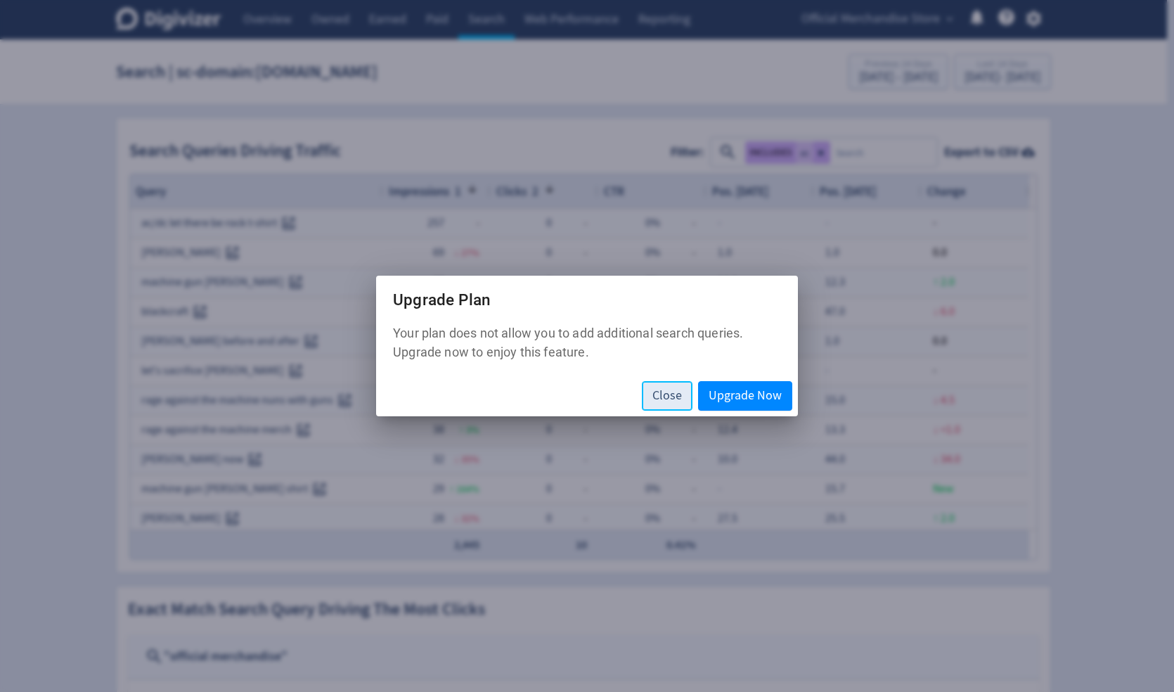
click at [677, 397] on span "Close" at bounding box center [667, 395] width 30 height 13
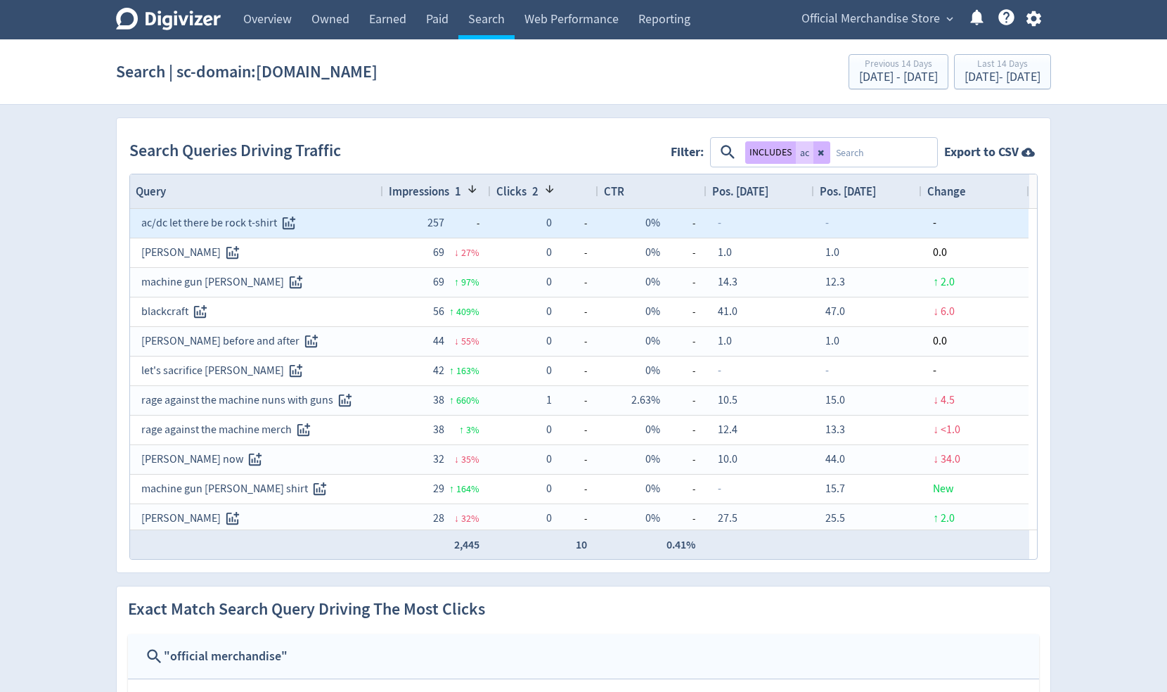
drag, startPoint x: 131, startPoint y: 221, endPoint x: 72, endPoint y: 146, distance: 95.6
click at [278, 221] on div "ac/dc let there be rock t-shirt" at bounding box center [256, 223] width 253 height 29
